Goal: Information Seeking & Learning: Learn about a topic

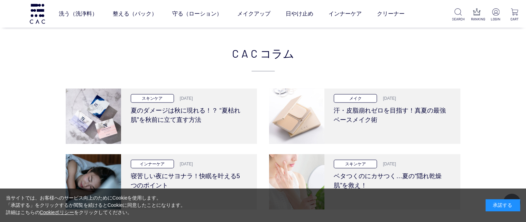
scroll to position [1415, 0]
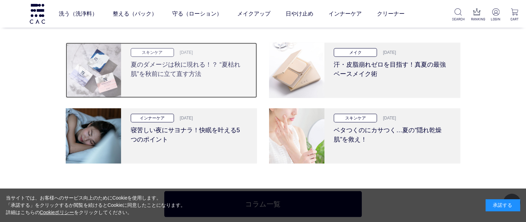
click at [163, 54] on p "スキンケア" at bounding box center [152, 52] width 43 height 9
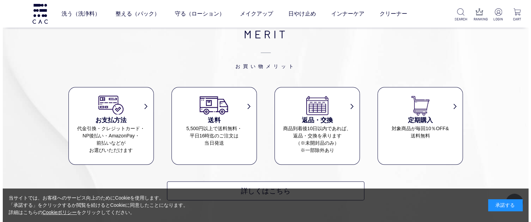
scroll to position [3457, 0]
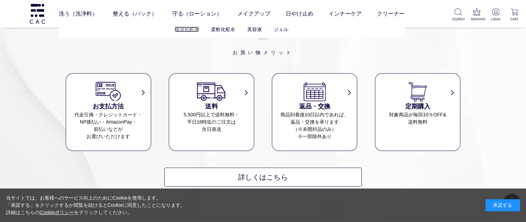
click at [187, 29] on link "保湿化粧水" at bounding box center [187, 30] width 24 height 6
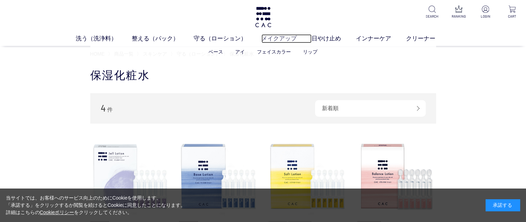
click at [286, 38] on link "メイクアップ" at bounding box center [286, 38] width 50 height 9
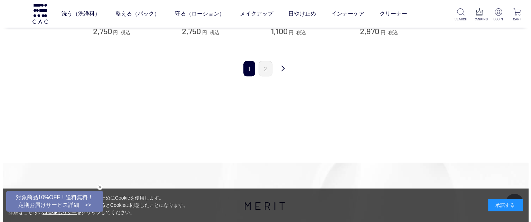
scroll to position [825, 0]
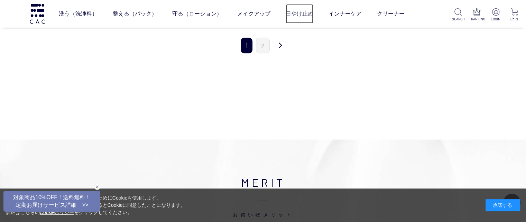
click at [300, 13] on link "日やけ止め" at bounding box center [299, 13] width 28 height 19
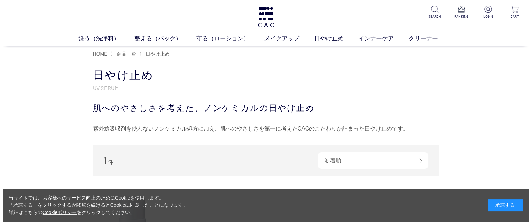
scroll to position [194, 0]
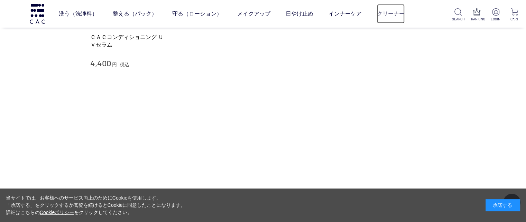
click at [390, 11] on link "クリーナー" at bounding box center [391, 13] width 28 height 19
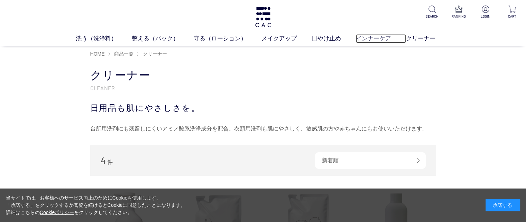
click at [377, 36] on link "インナーケア" at bounding box center [381, 38] width 50 height 9
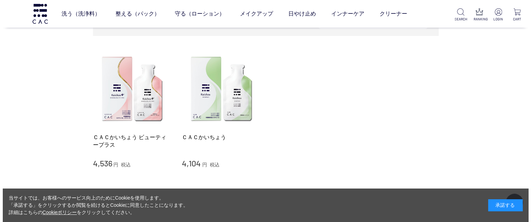
scroll to position [97, 0]
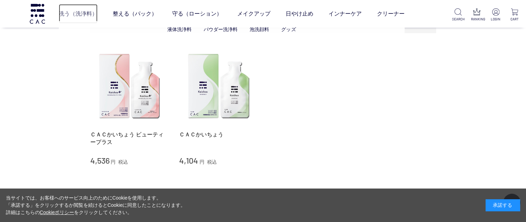
click at [73, 16] on link "洗う（洗浄料）" at bounding box center [78, 13] width 39 height 19
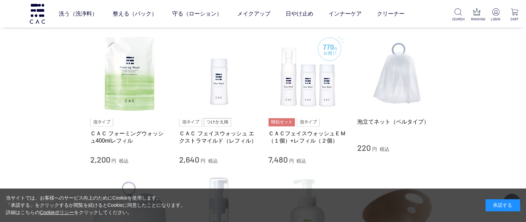
scroll to position [433, 0]
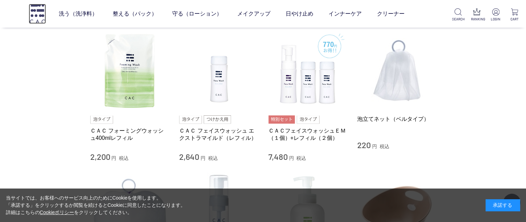
click at [40, 12] on img at bounding box center [37, 14] width 17 height 20
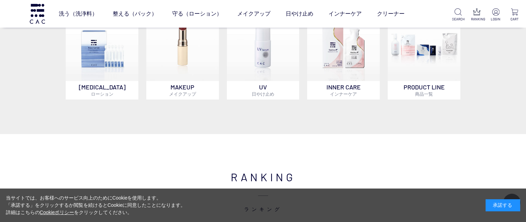
scroll to position [530, 0]
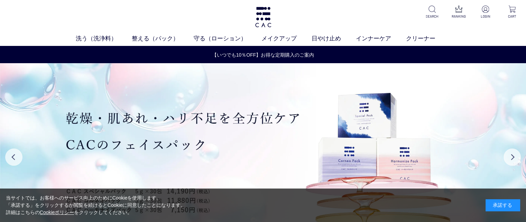
scroll to position [194, 0]
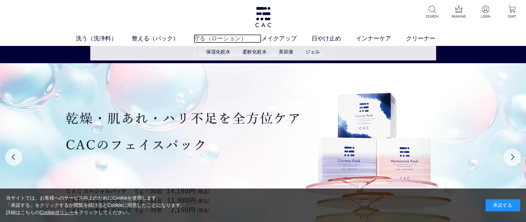
click at [217, 36] on link "守る（ローション）" at bounding box center [228, 38] width 68 height 9
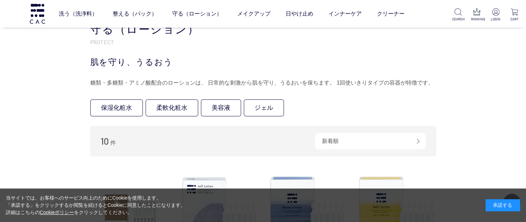
scroll to position [194, 0]
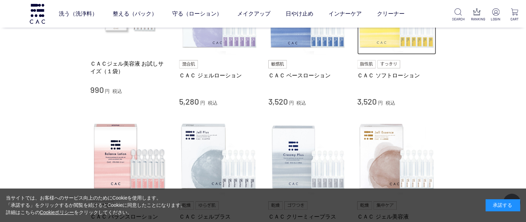
click at [382, 42] on img at bounding box center [396, 15] width 79 height 79
